Goal: Book appointment/travel/reservation

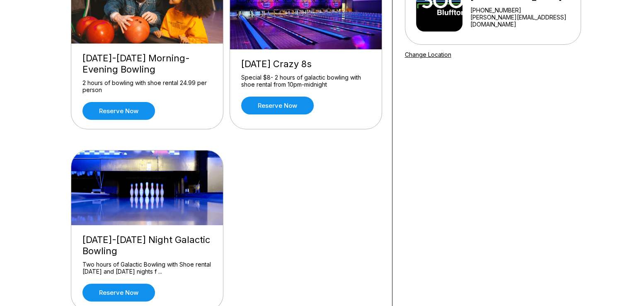
scroll to position [124, 0]
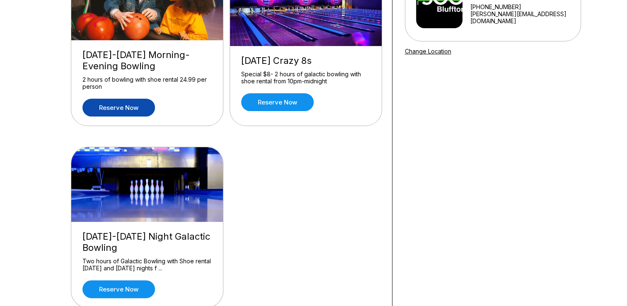
click at [149, 106] on link "Reserve now" at bounding box center [118, 108] width 73 height 18
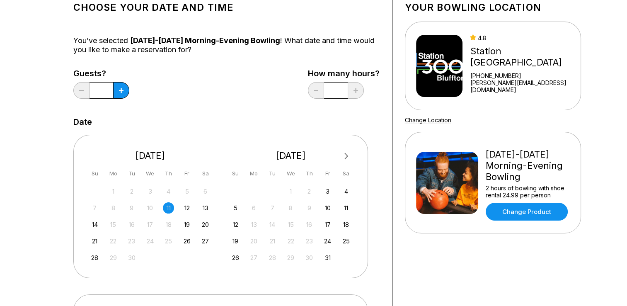
scroll to position [83, 0]
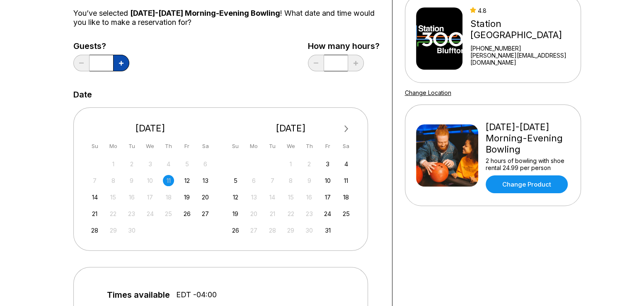
click at [118, 66] on button at bounding box center [121, 63] width 16 height 17
click at [171, 195] on div "18" at bounding box center [168, 196] width 11 height 11
click at [188, 197] on div "19" at bounding box center [187, 196] width 11 height 11
click at [169, 198] on div "18" at bounding box center [168, 196] width 11 height 11
click at [168, 196] on div "18" at bounding box center [168, 196] width 11 height 11
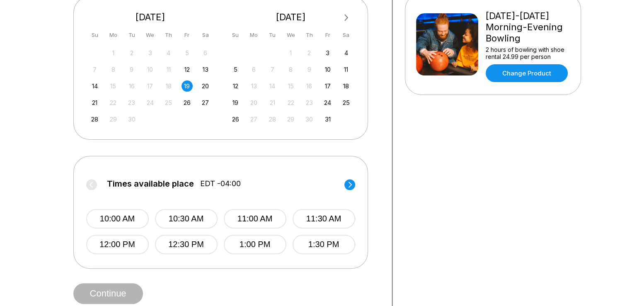
scroll to position [249, 0]
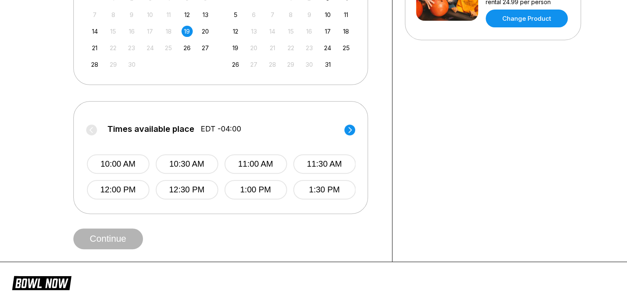
click at [87, 126] on label "Times available place EDT -04:00" at bounding box center [221, 130] width 269 height 13
click at [356, 129] on div "Times available place EDT -04:00 10:00 AM 10:30 AM 11:00 AM 11:30 AM 12:00 PM 1…" at bounding box center [220, 157] width 295 height 113
click at [351, 128] on circle at bounding box center [349, 129] width 11 height 11
click at [90, 132] on circle at bounding box center [91, 129] width 11 height 11
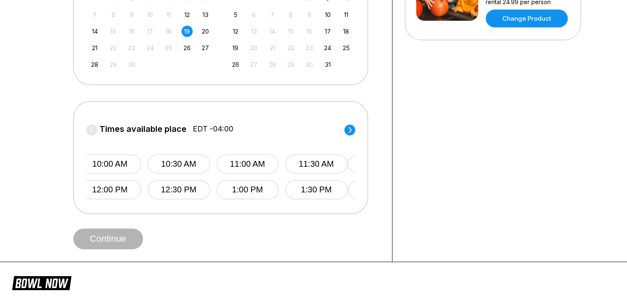
click at [91, 132] on label "Times available place EDT -04:00" at bounding box center [213, 130] width 269 height 13
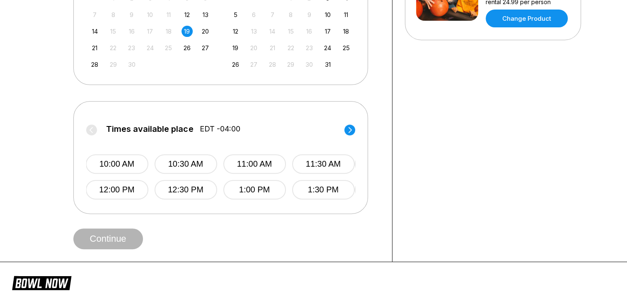
click at [91, 132] on label "Times available place EDT -04:00" at bounding box center [219, 130] width 269 height 13
click at [91, 132] on label "Times available place EDT -04:00" at bounding box center [220, 130] width 269 height 13
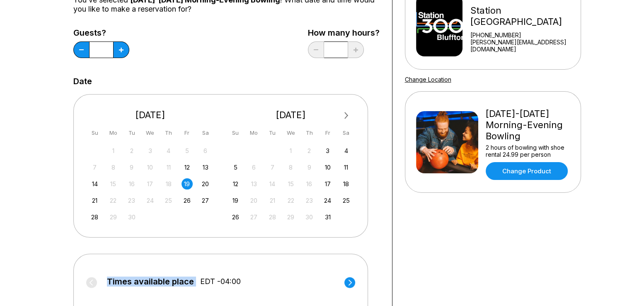
scroll to position [83, 0]
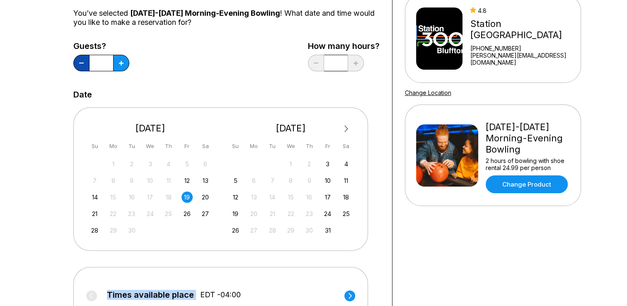
click at [79, 63] on icon at bounding box center [81, 63] width 5 height 1
type input "*"
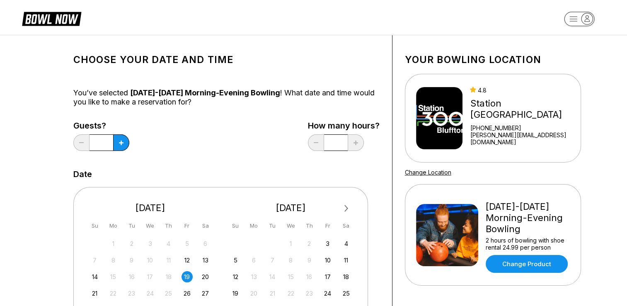
scroll to position [0, 0]
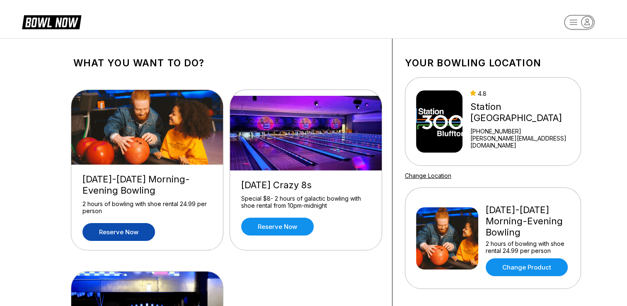
click at [114, 229] on link "Reserve now" at bounding box center [118, 232] width 73 height 18
